Goal: Information Seeking & Learning: Learn about a topic

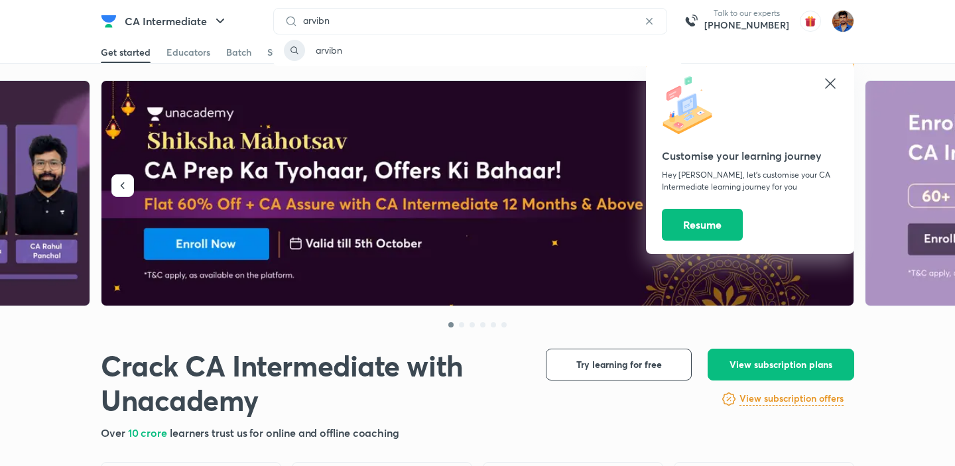
click at [371, 8] on div "arvibn" at bounding box center [470, 21] width 394 height 27
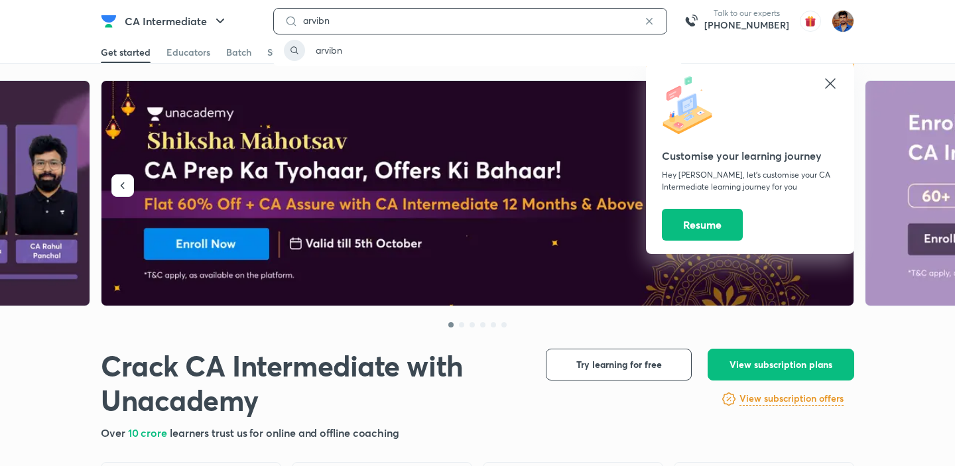
click at [366, 21] on input "arvibn" at bounding box center [470, 20] width 345 height 11
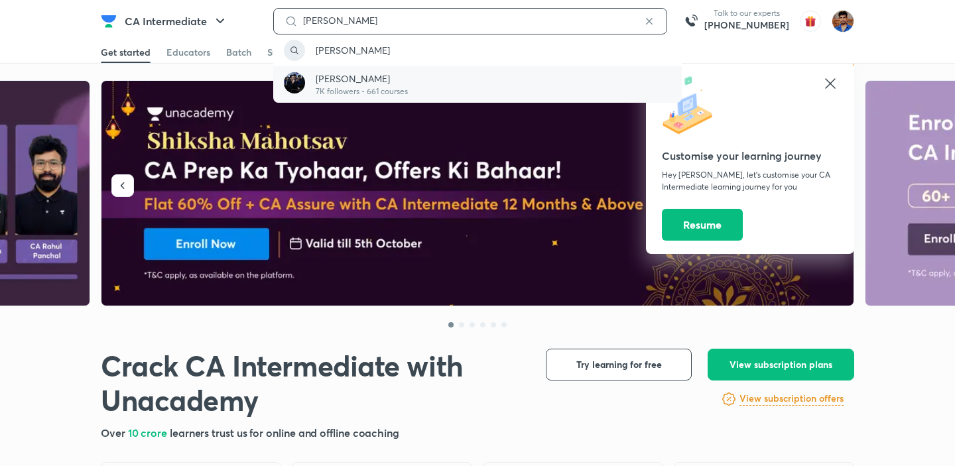
type input "[PERSON_NAME]"
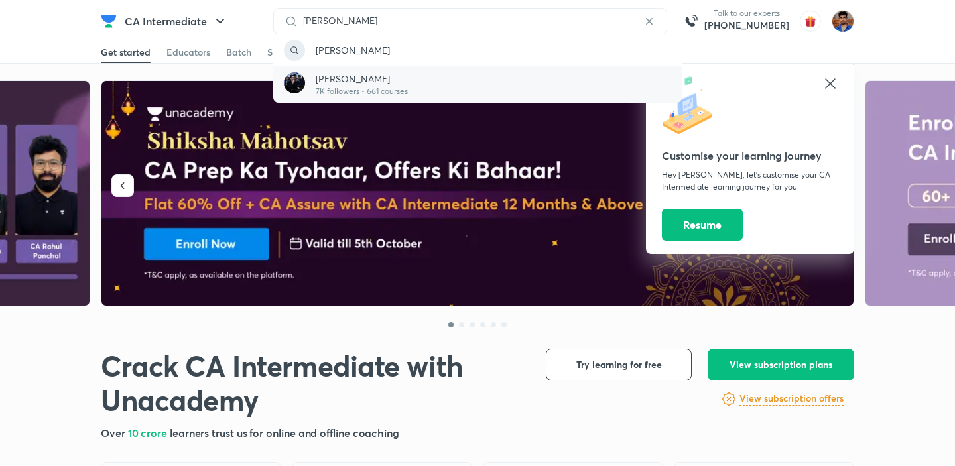
click at [368, 80] on p "[PERSON_NAME]" at bounding box center [362, 79] width 92 height 14
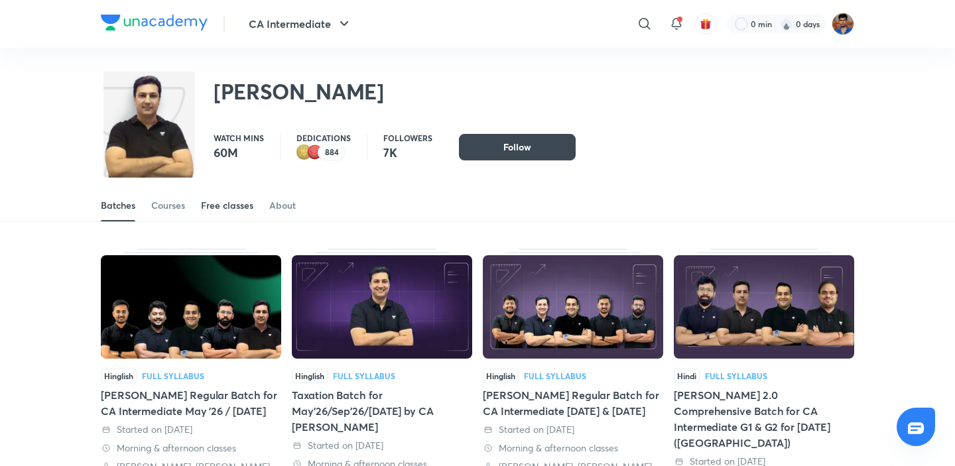
click at [243, 217] on link "Free classes" at bounding box center [227, 206] width 52 height 32
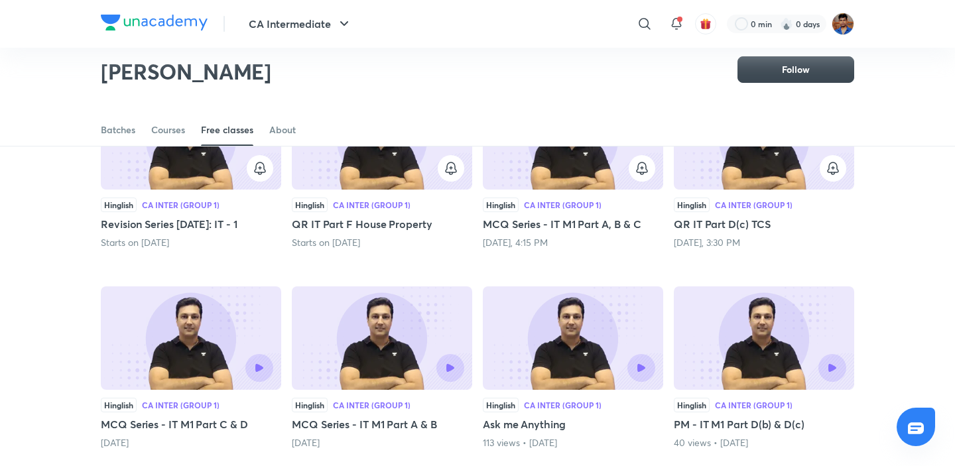
scroll to position [164, 0]
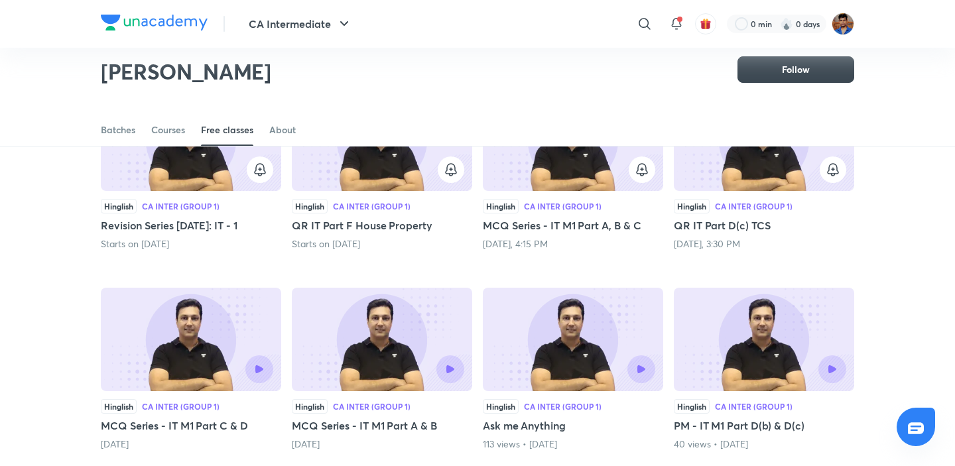
click at [541, 189] on img at bounding box center [573, 138] width 180 height 103
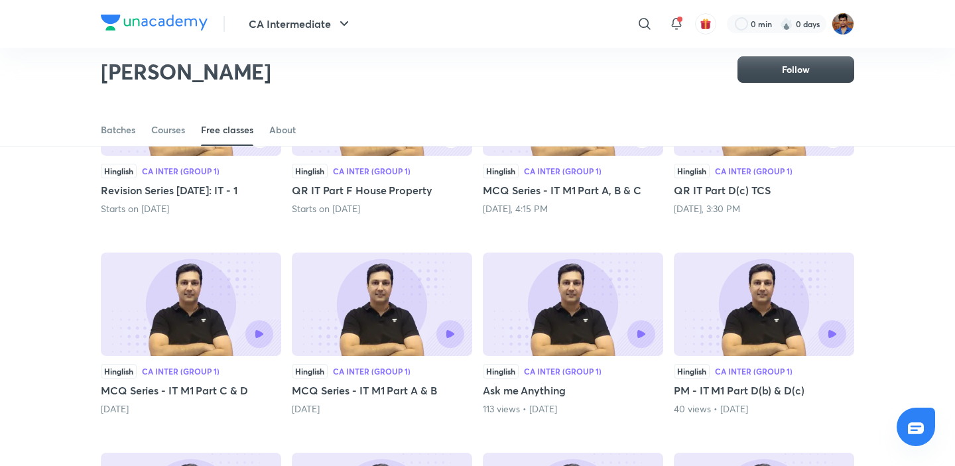
scroll to position [196, 0]
